Goal: Task Accomplishment & Management: Use online tool/utility

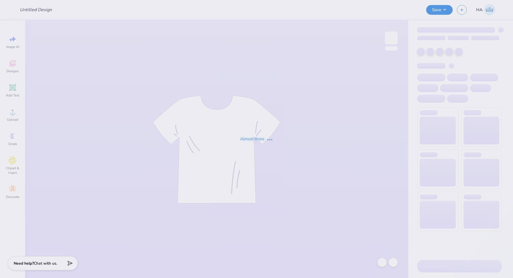
type input "[PERSON_NAME] Pop-Up Store Merch!"
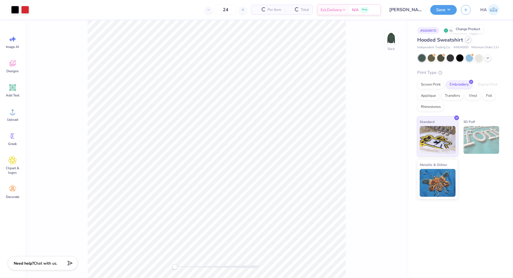
click at [467, 38] on div at bounding box center [468, 40] width 6 height 6
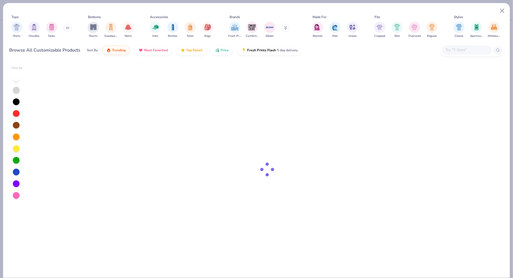
click at [467, 52] on input "text" at bounding box center [466, 50] width 43 height 6
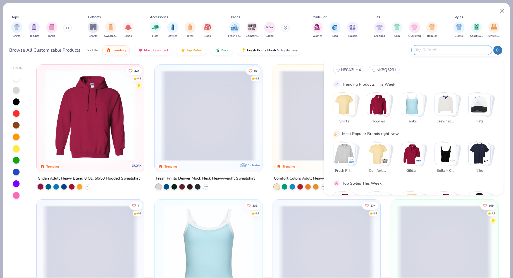
paste input "[DATE]"
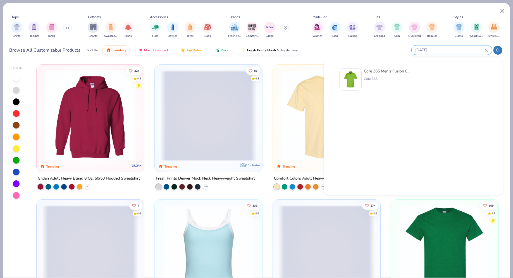
type input "[DATE]"
click at [371, 74] on div "Core 365 Men's Fusion ChromaSoft™ Pique Polo" at bounding box center [387, 71] width 47 height 6
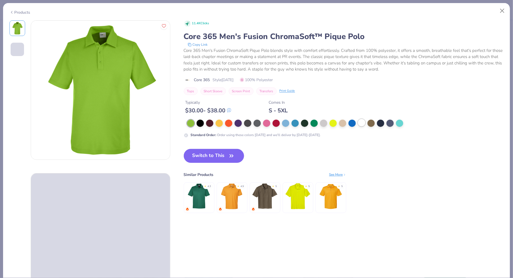
click at [358, 123] on div at bounding box center [361, 122] width 7 height 7
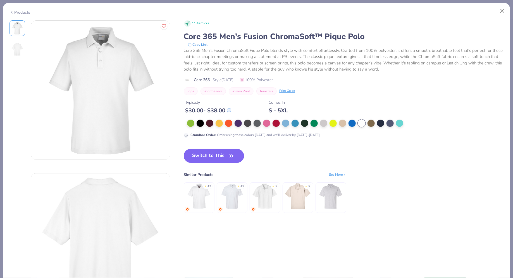
click at [230, 157] on icon "button" at bounding box center [232, 156] width 8 height 8
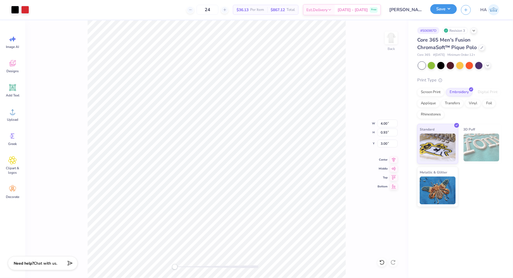
click at [435, 8] on button "Save" at bounding box center [443, 9] width 27 height 10
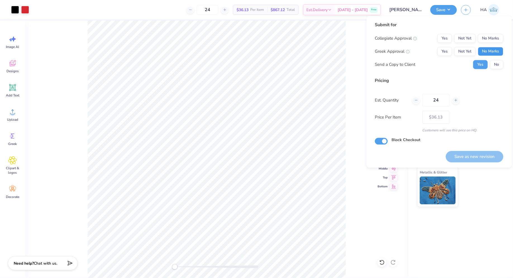
click at [493, 49] on button "No Marks" at bounding box center [490, 51] width 25 height 9
click at [497, 39] on button "No Marks" at bounding box center [490, 38] width 25 height 9
click at [467, 152] on button "Save as new revision" at bounding box center [475, 156] width 58 height 11
type input "$36.13"
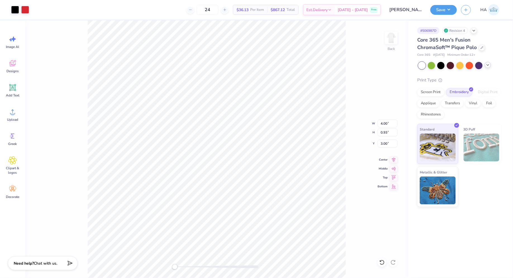
click at [488, 65] on polyline at bounding box center [488, 64] width 2 height 1
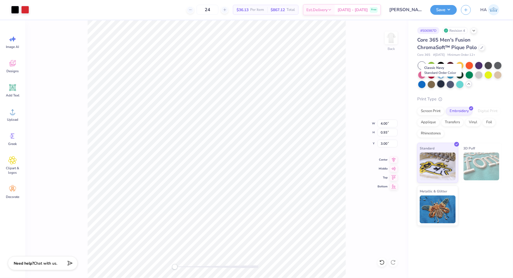
click at [442, 84] on div at bounding box center [440, 83] width 7 height 7
click at [17, 11] on div at bounding box center [15, 9] width 8 height 8
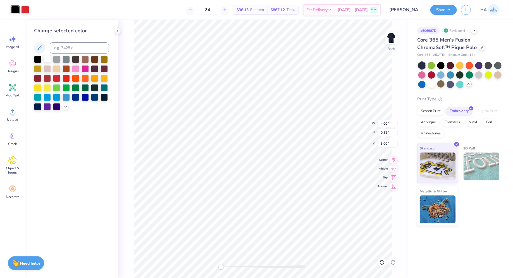
click at [44, 59] on div at bounding box center [47, 58] width 7 height 7
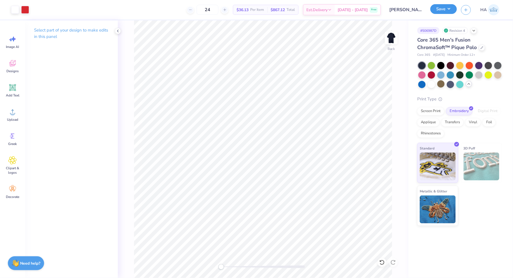
click at [443, 7] on button "Save" at bounding box center [443, 9] width 27 height 10
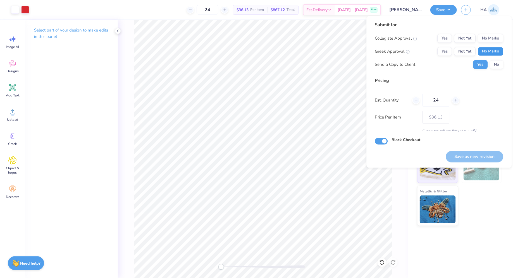
click at [493, 51] on button "No Marks" at bounding box center [490, 51] width 25 height 9
click at [490, 40] on button "No Marks" at bounding box center [490, 38] width 25 height 9
click at [468, 153] on button "Save as new revision" at bounding box center [475, 156] width 58 height 11
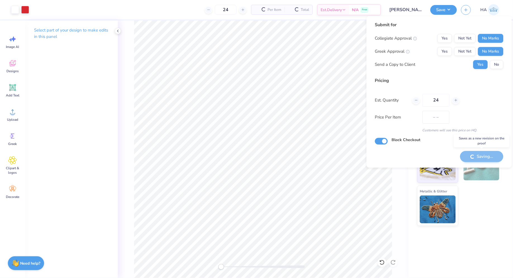
type input "$36.13"
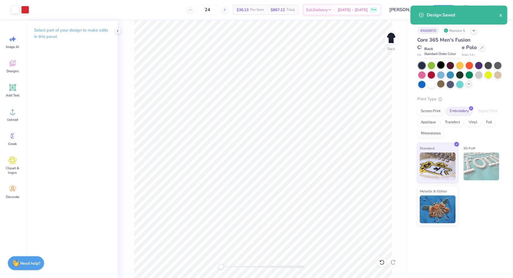
click at [441, 66] on div at bounding box center [440, 64] width 7 height 7
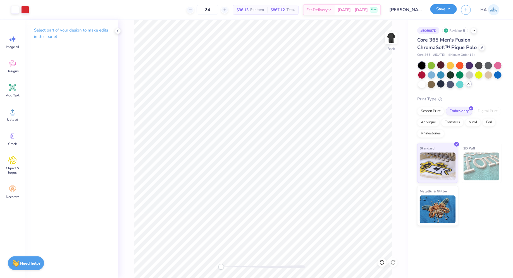
click at [441, 11] on button "Save" at bounding box center [443, 9] width 27 height 10
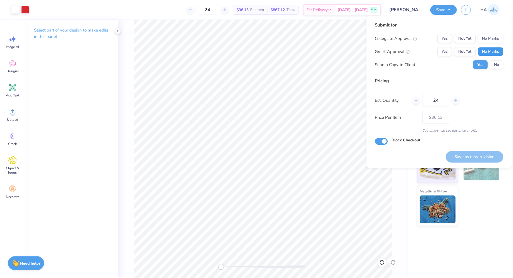
click at [486, 51] on button "No Marks" at bounding box center [490, 51] width 25 height 9
click at [489, 35] on button "No Marks" at bounding box center [490, 38] width 25 height 9
click at [466, 156] on button "Save as new revision" at bounding box center [475, 156] width 58 height 11
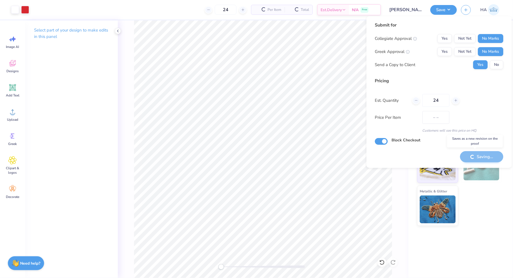
type input "$36.13"
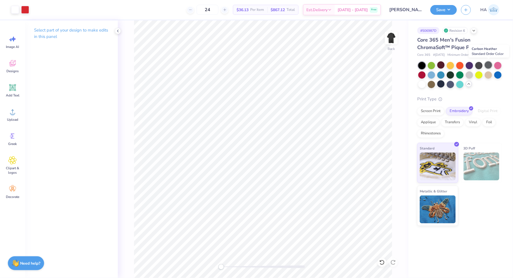
click at [486, 63] on div at bounding box center [488, 64] width 7 height 7
click at [470, 77] on div at bounding box center [469, 74] width 7 height 7
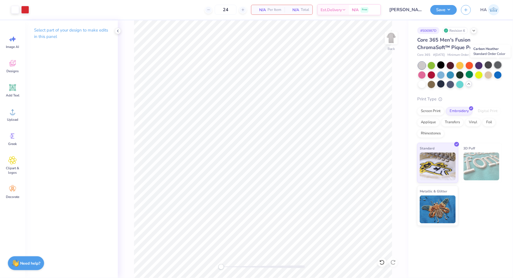
click at [495, 66] on div at bounding box center [497, 64] width 7 height 7
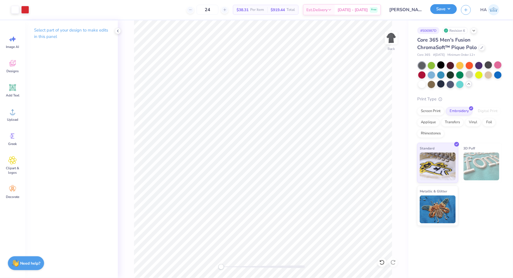
click at [448, 9] on button "Save" at bounding box center [443, 9] width 27 height 10
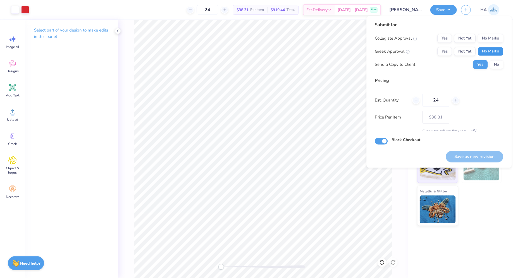
click at [491, 50] on button "No Marks" at bounding box center [490, 51] width 25 height 9
click at [493, 40] on button "No Marks" at bounding box center [490, 38] width 25 height 9
click at [465, 153] on button "Save as new revision" at bounding box center [475, 156] width 58 height 11
type input "$38.31"
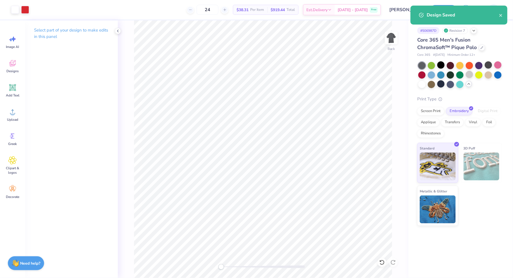
click at [476, 202] on div "Standard 3D Puff Metallic & Glitter" at bounding box center [459, 184] width 85 height 83
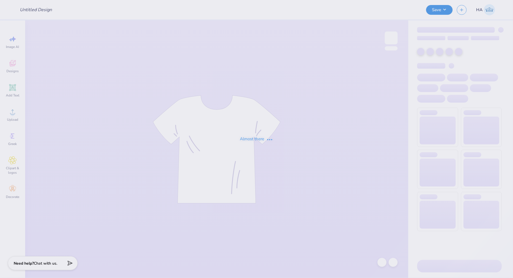
type input "[PERSON_NAME] Pop-Up Store Merch!"
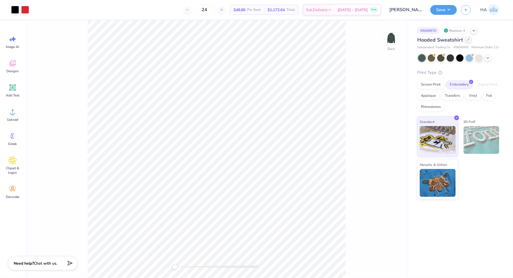
click at [469, 41] on icon at bounding box center [468, 39] width 3 height 3
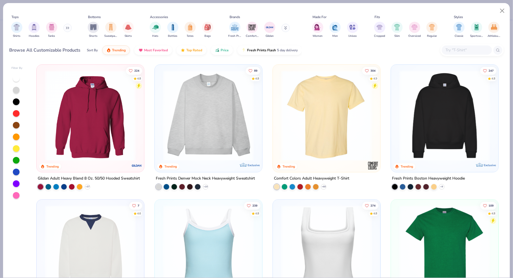
click at [475, 47] on input "text" at bounding box center [466, 50] width 43 height 6
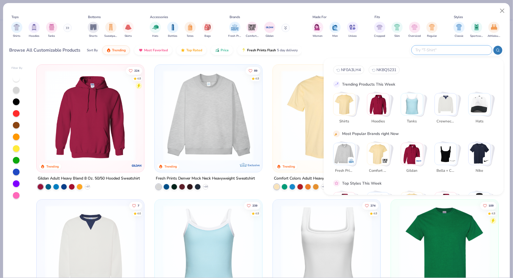
paste input "CE112W"
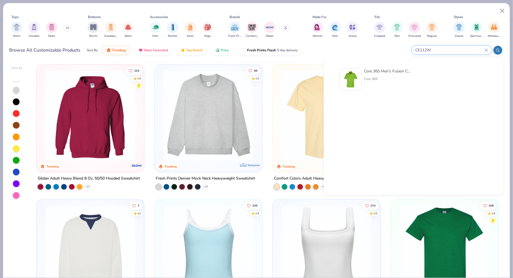
type input "CE112W"
